Goal: Task Accomplishment & Management: Manage account settings

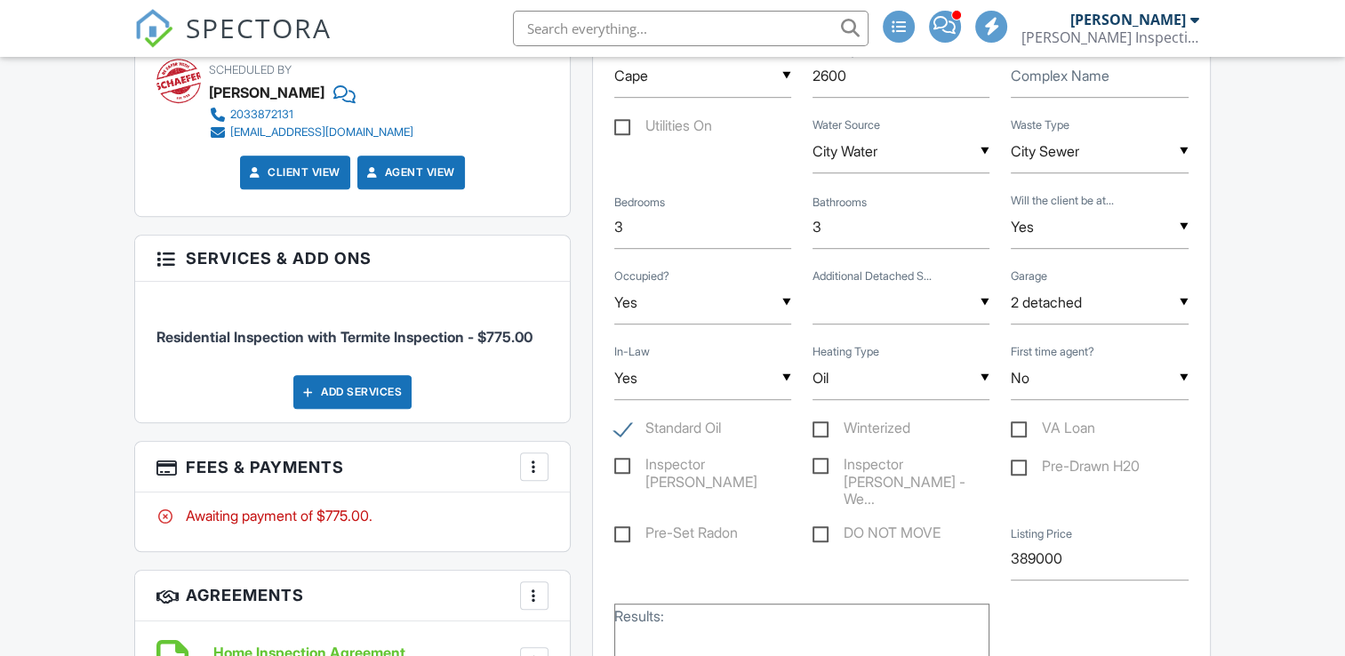
scroll to position [1021, 0]
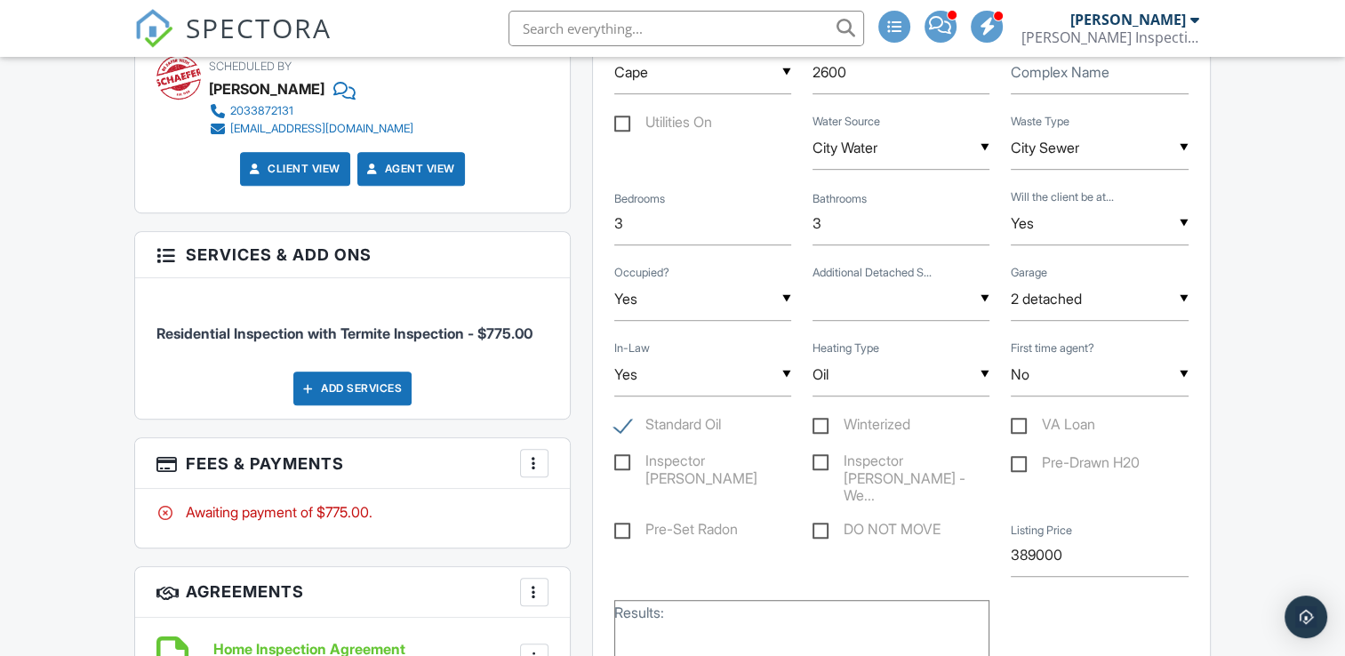
click at [535, 461] on div at bounding box center [535, 463] width 18 height 18
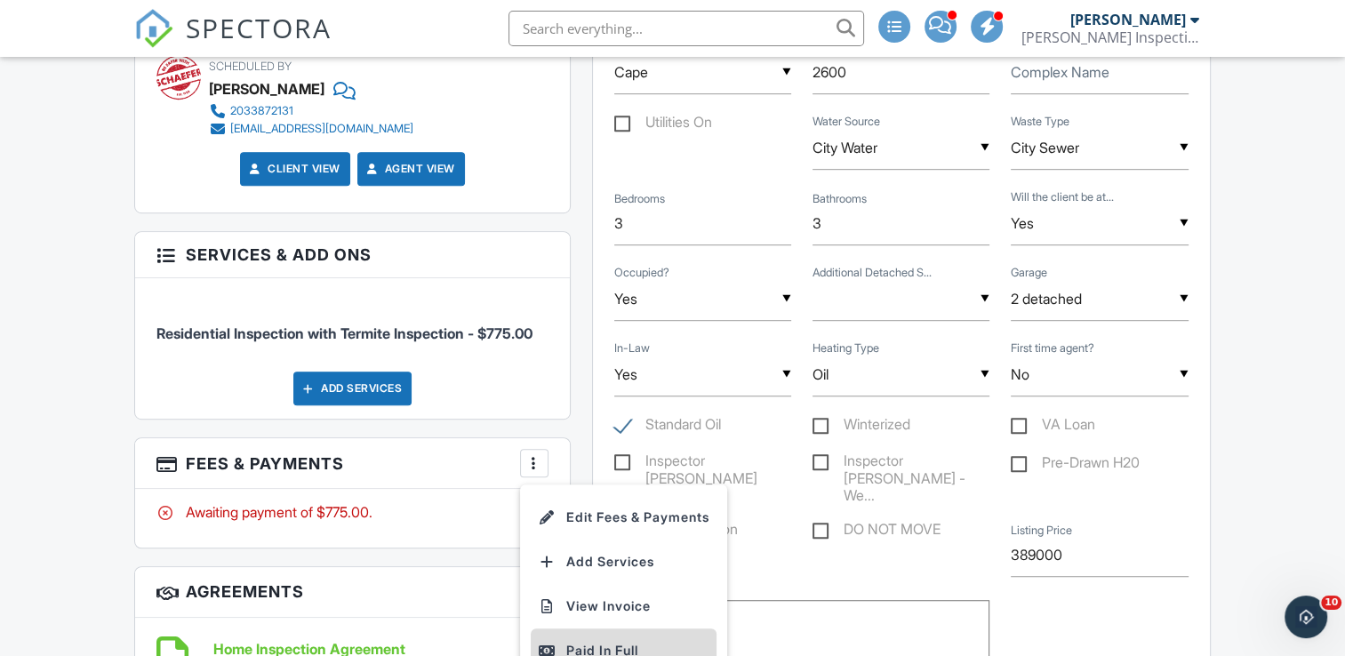
click at [605, 649] on div "Paid In Full" at bounding box center [624, 650] width 172 height 21
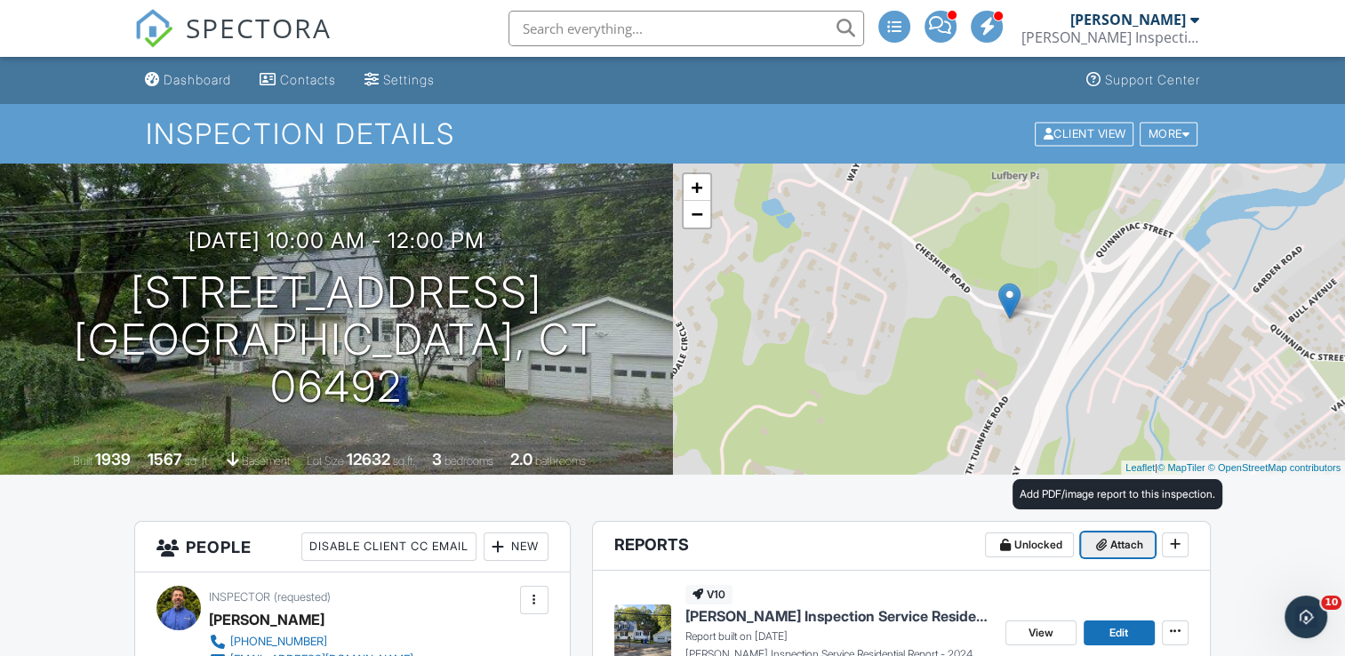
click at [1120, 549] on span "Attach" at bounding box center [1127, 545] width 33 height 18
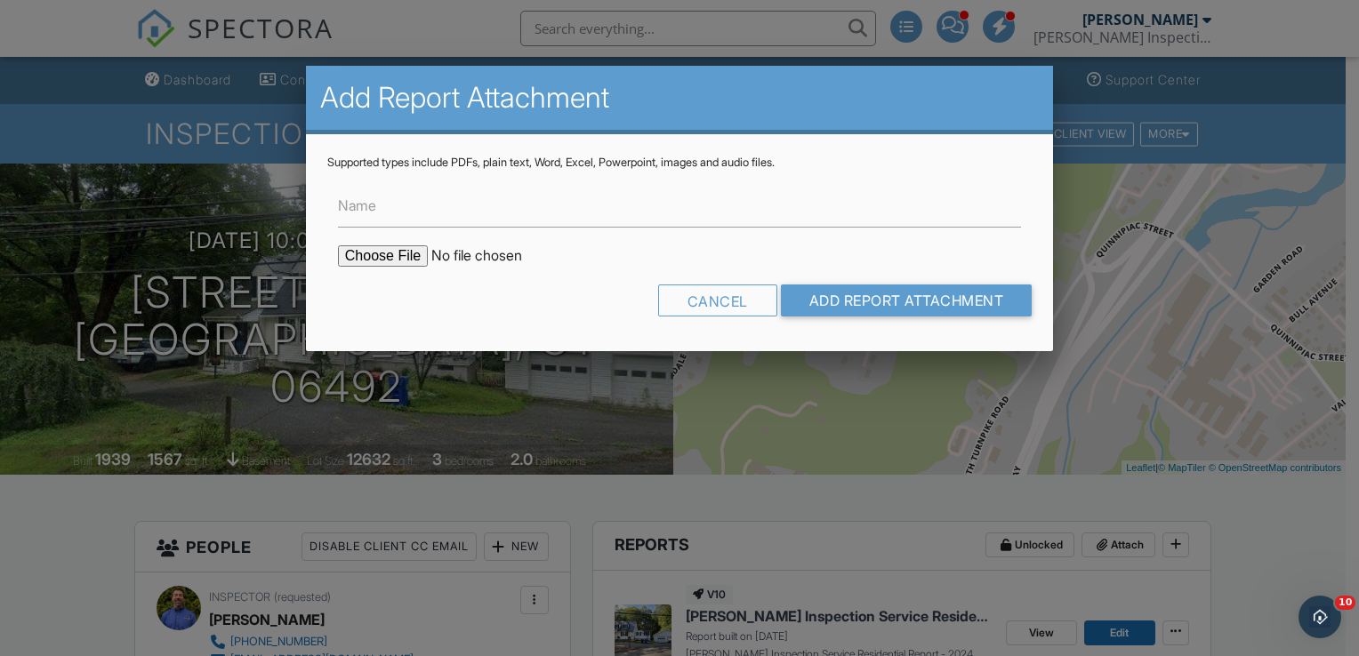
click at [393, 251] on input "file" at bounding box center [489, 255] width 302 height 21
type input "C:\fakepath\WDI Reinhart 09.27.25.pdf"
click at [935, 305] on input "Add Report Attachment" at bounding box center [907, 301] width 252 height 32
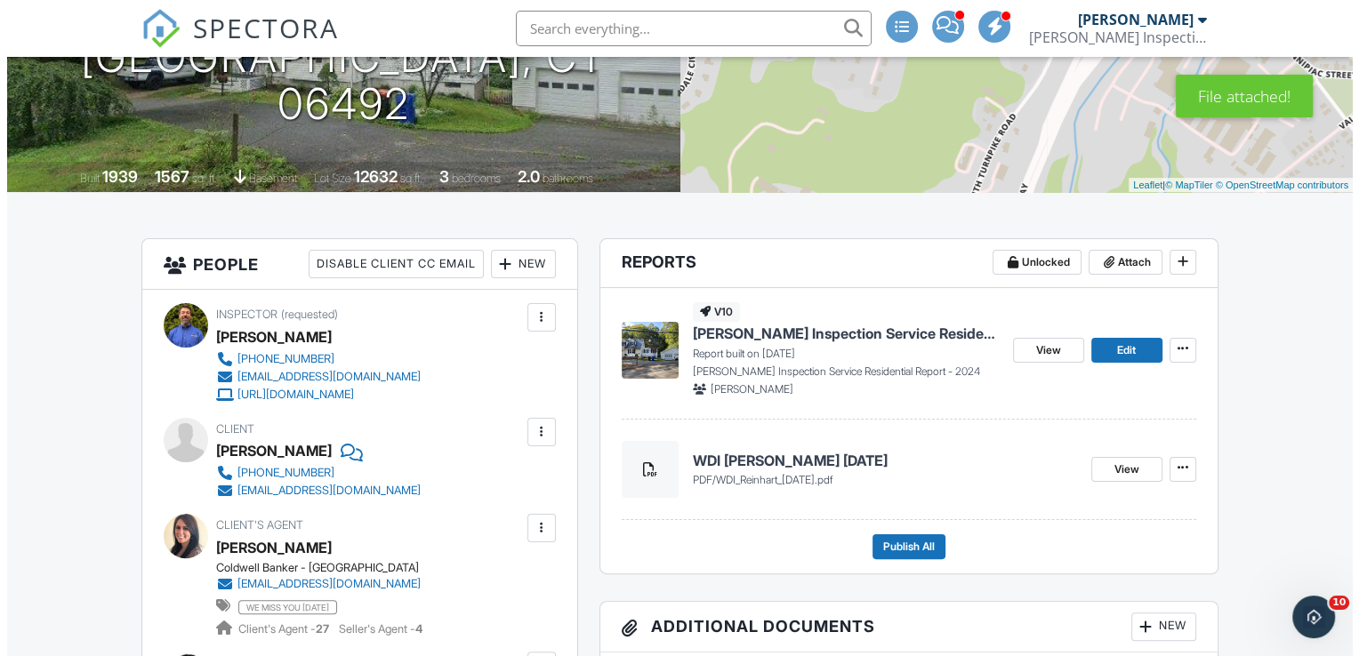
scroll to position [349, 0]
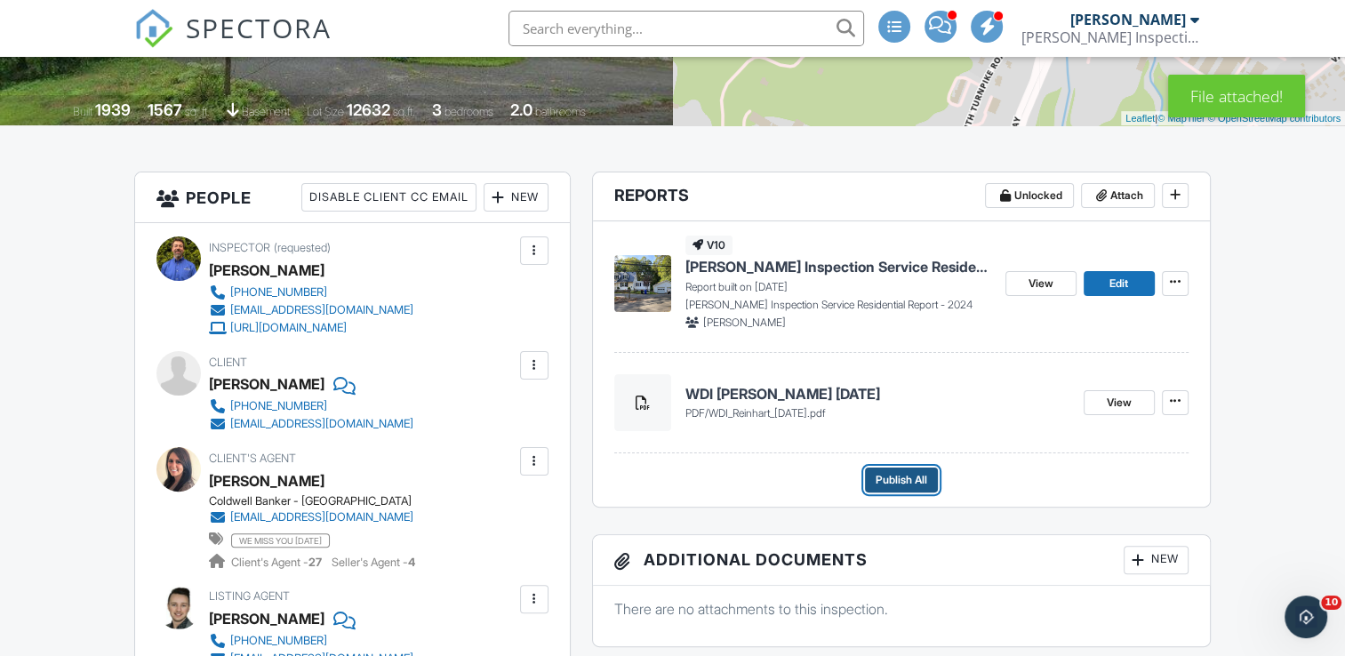
click at [921, 485] on span "Publish All" at bounding box center [902, 480] width 52 height 18
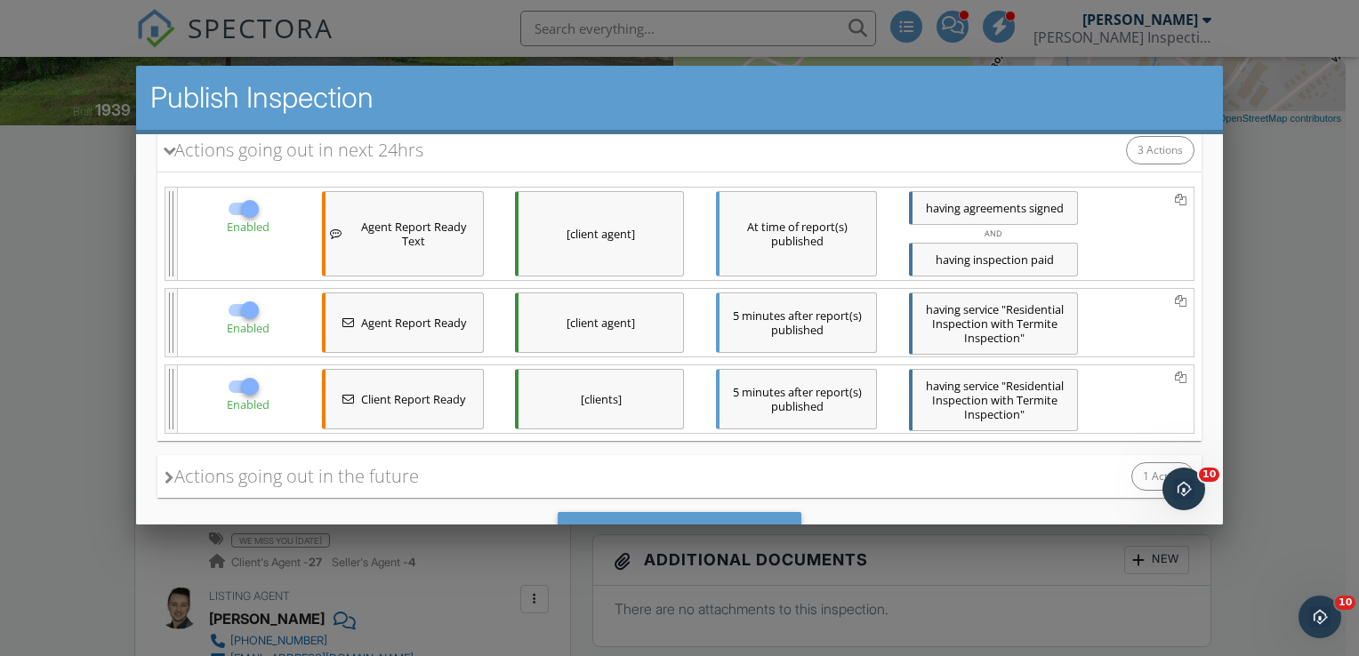
scroll to position [313, 0]
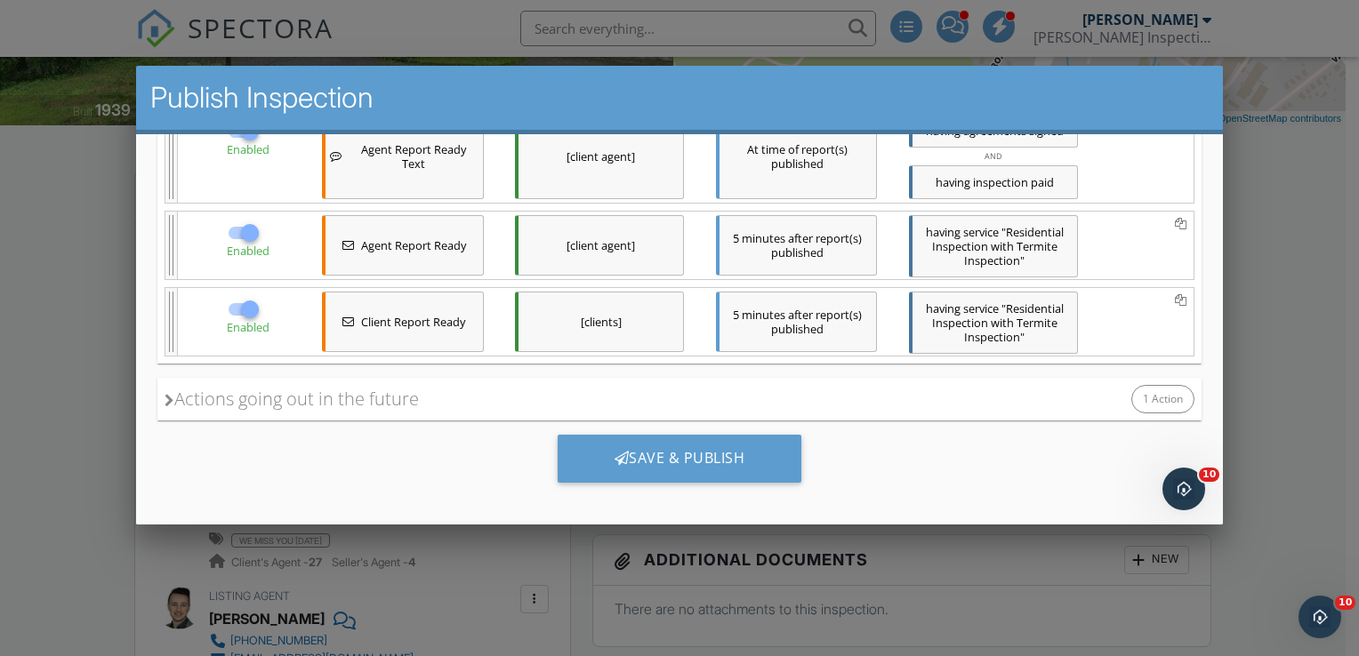
drag, startPoint x: 1200, startPoint y: 274, endPoint x: 1353, endPoint y: 612, distance: 371.3
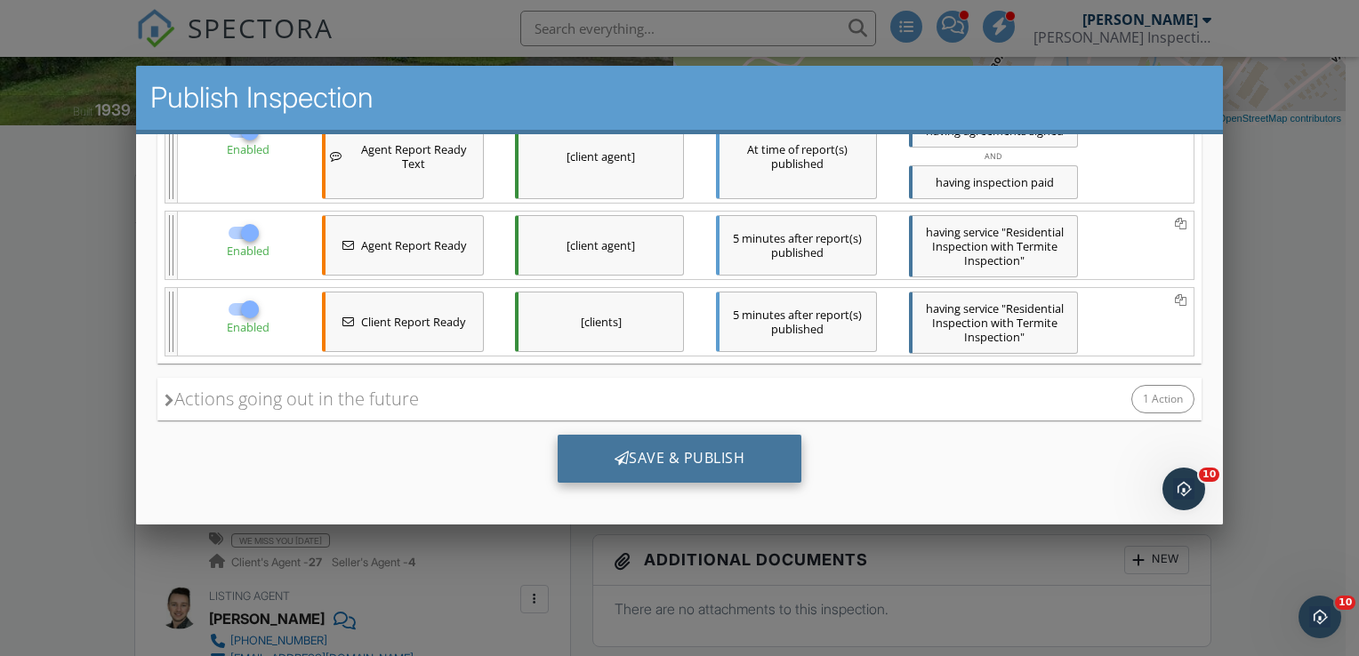
click at [698, 464] on div "Save & Publish" at bounding box center [679, 458] width 245 height 48
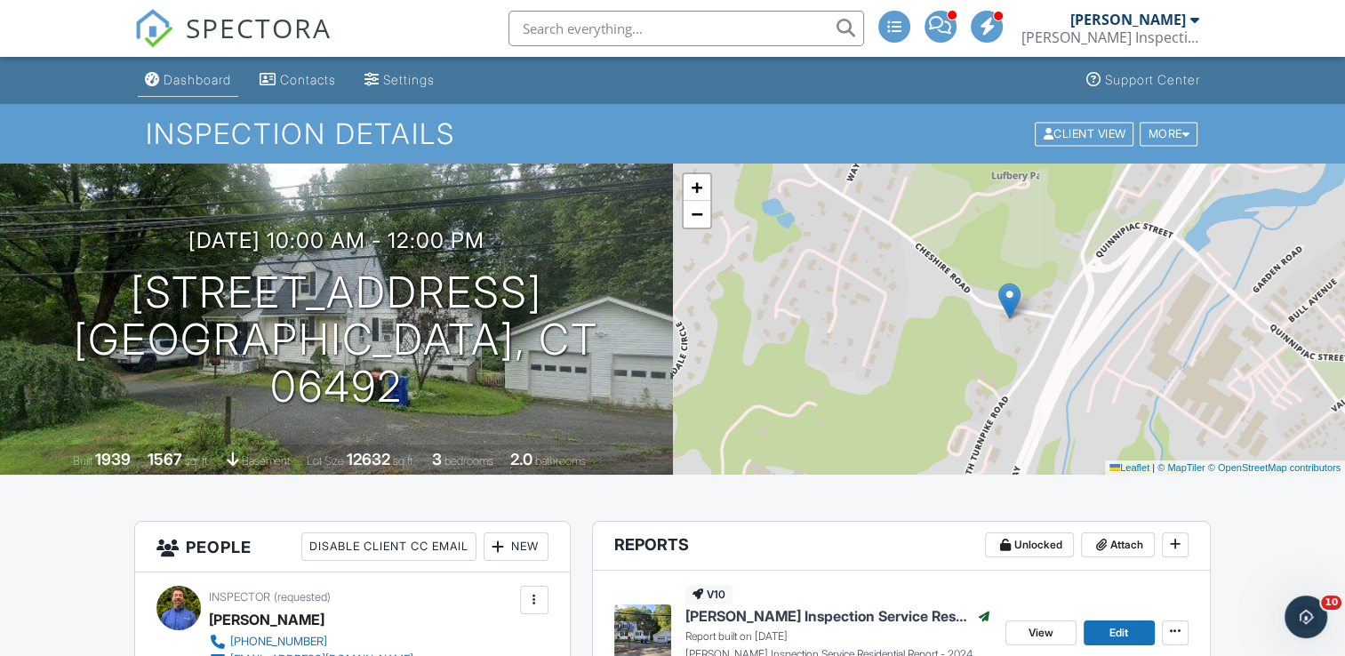
click at [229, 81] on div "Dashboard" at bounding box center [198, 79] width 68 height 15
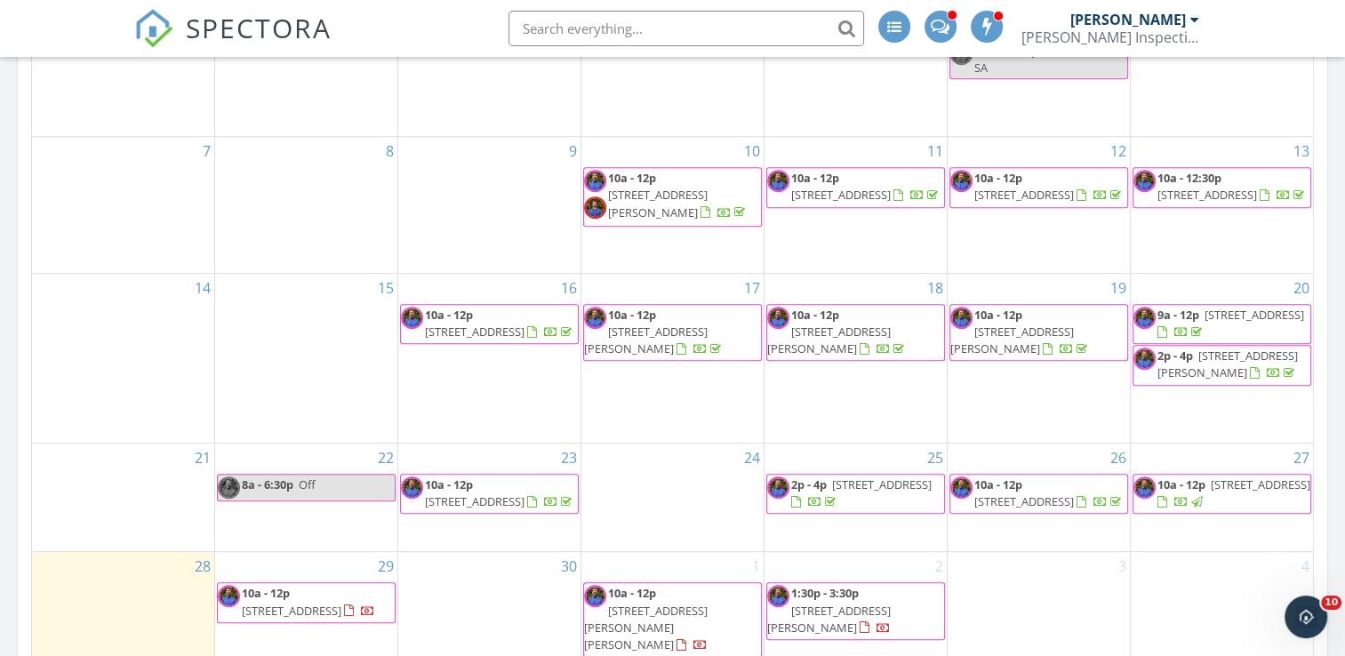
scroll to position [879, 0]
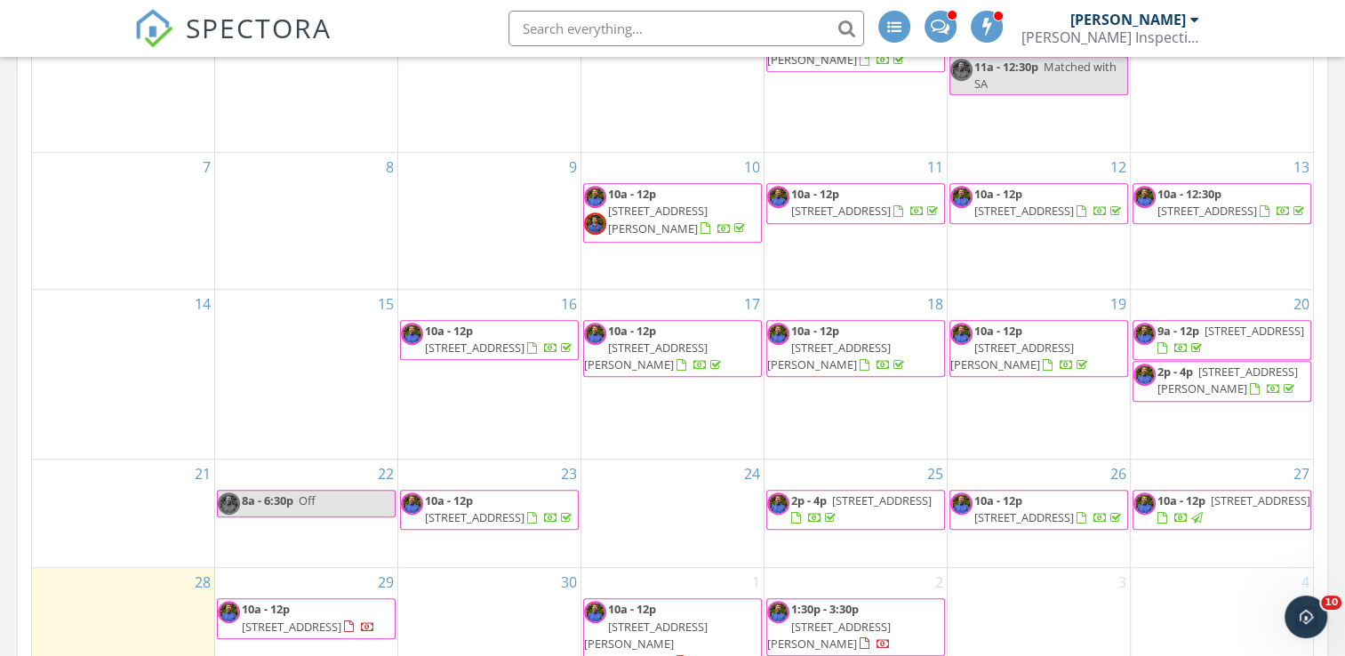
click at [341, 631] on span "[STREET_ADDRESS]" at bounding box center [292, 627] width 100 height 16
